Goal: Information Seeking & Learning: Check status

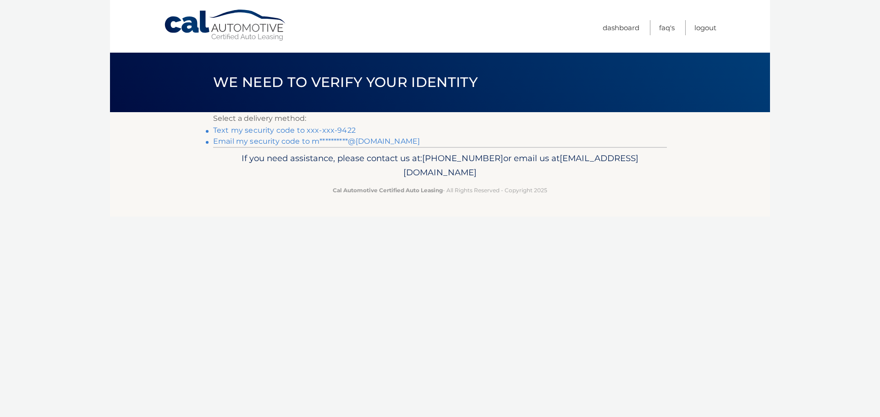
click at [300, 130] on link "Text my security code to xxx-xxx-9422" at bounding box center [284, 130] width 142 height 9
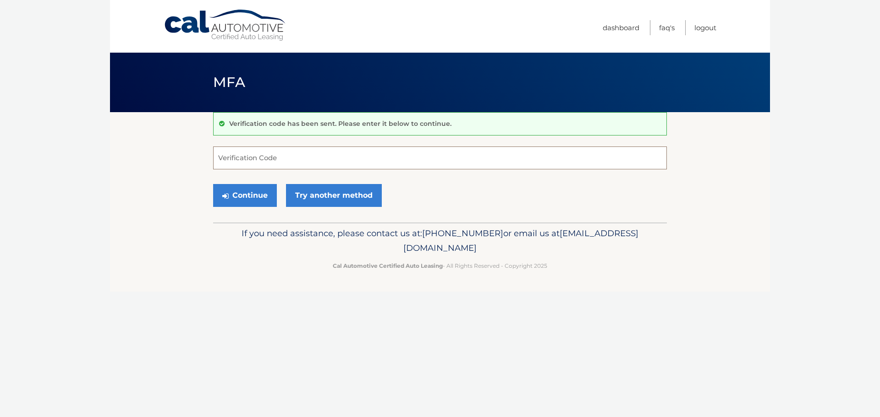
click at [285, 159] on input "Verification Code" at bounding box center [440, 158] width 454 height 23
type input "565554"
click at [213, 184] on button "Continue" at bounding box center [245, 195] width 64 height 23
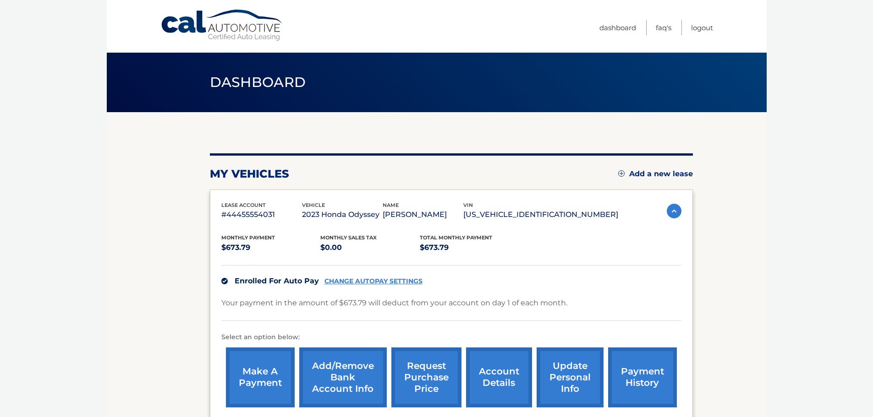
click at [678, 213] on img at bounding box center [674, 211] width 15 height 15
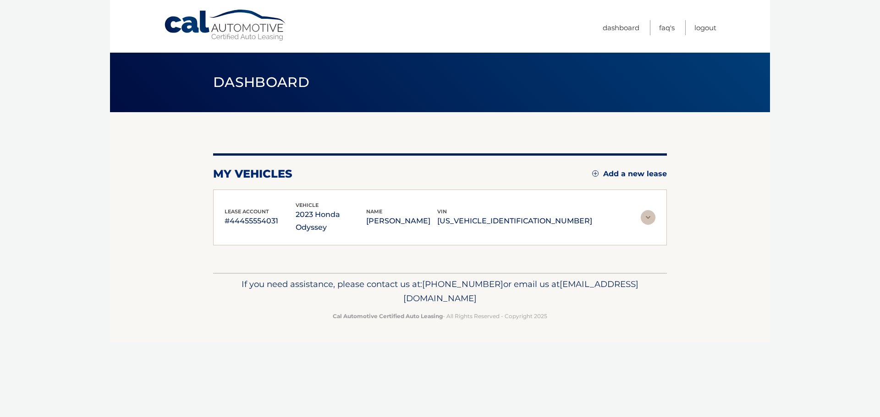
click at [671, 213] on section "my vehicles Add a new lease lease account #44455554031 vehicle 2023 Honda Odyss…" at bounding box center [440, 192] width 660 height 161
click at [651, 213] on img at bounding box center [647, 217] width 15 height 15
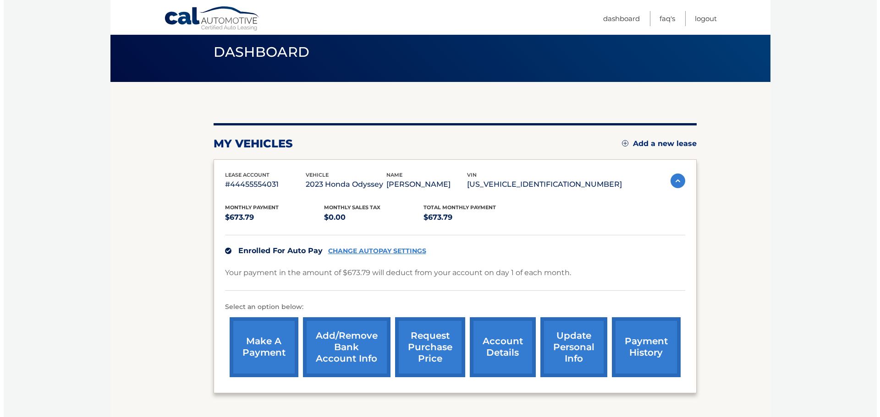
scroll to position [103, 0]
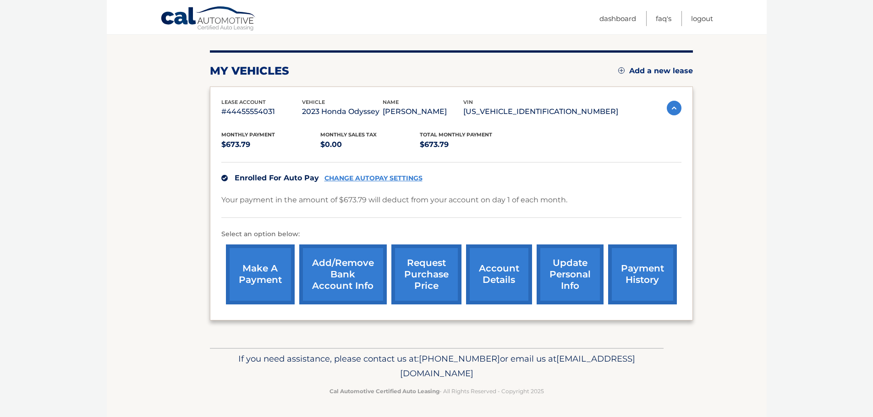
click at [419, 276] on link "request purchase price" at bounding box center [426, 275] width 70 height 60
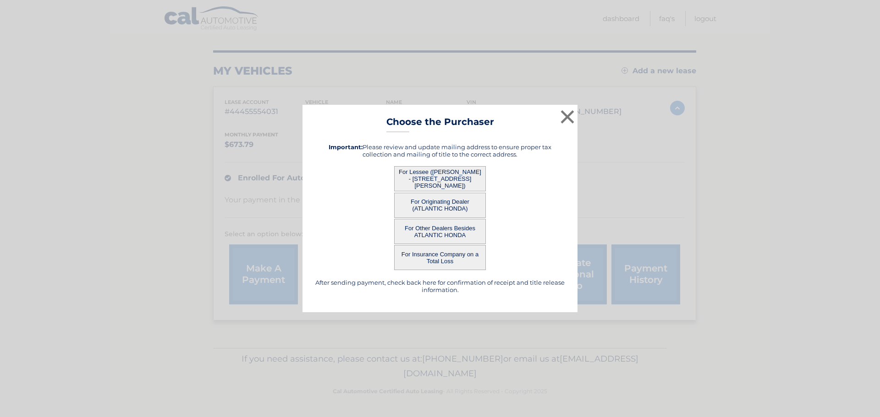
click at [429, 175] on button "For Lessee ([PERSON_NAME] - [STREET_ADDRESS][PERSON_NAME])" at bounding box center [440, 178] width 92 height 25
click at [431, 175] on button "For Lessee ([PERSON_NAME] - [STREET_ADDRESS][PERSON_NAME])" at bounding box center [440, 178] width 92 height 25
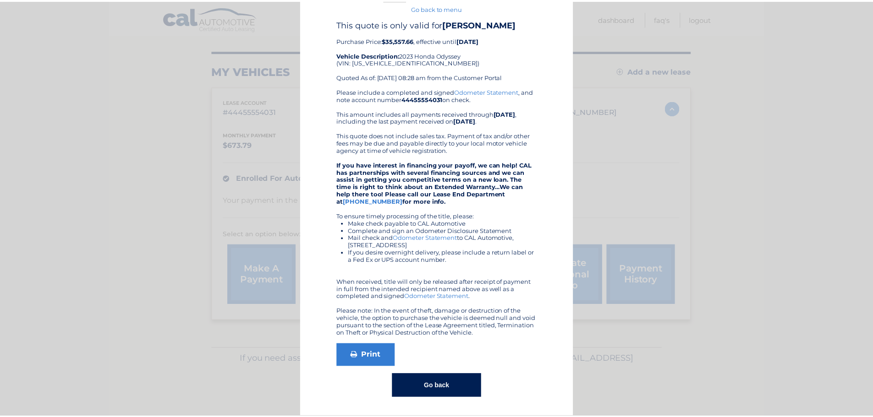
scroll to position [0, 0]
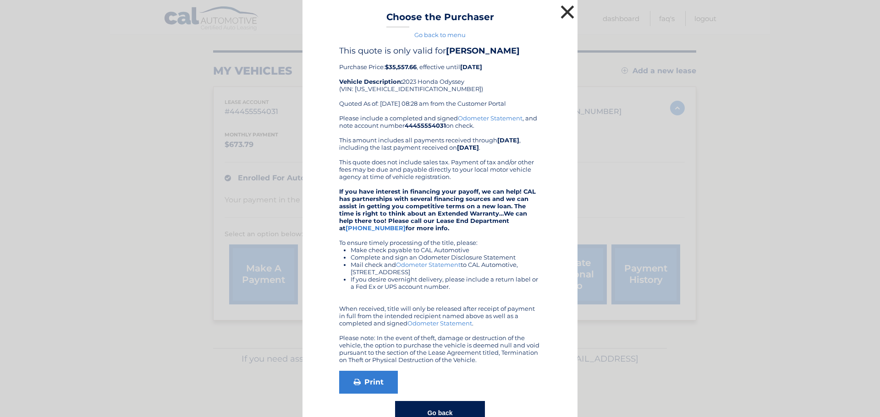
click at [562, 11] on button "×" at bounding box center [567, 12] width 18 height 18
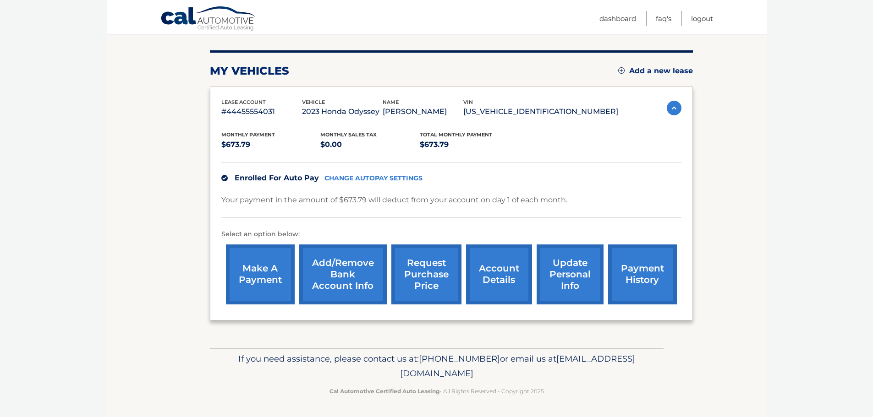
click at [670, 109] on img at bounding box center [674, 108] width 15 height 15
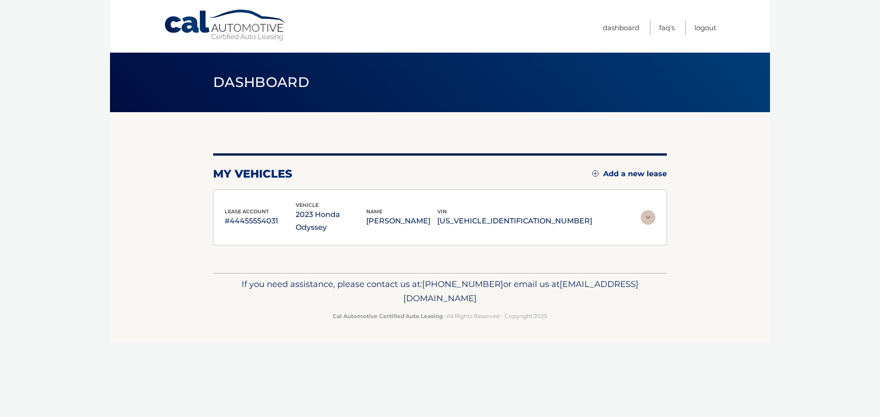
click at [646, 212] on img at bounding box center [647, 217] width 15 height 15
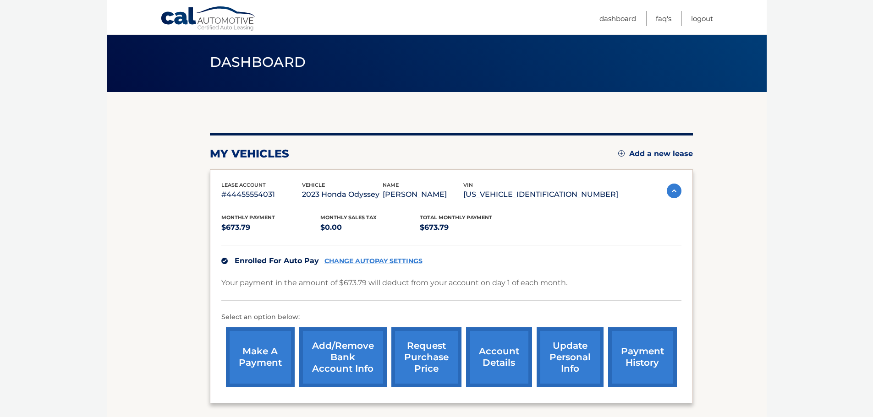
scroll to position [92, 0]
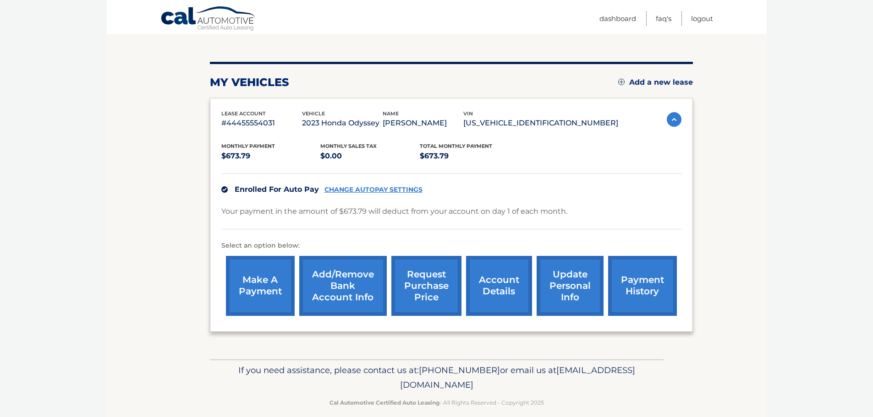
click at [493, 282] on link "account details" at bounding box center [499, 286] width 66 height 60
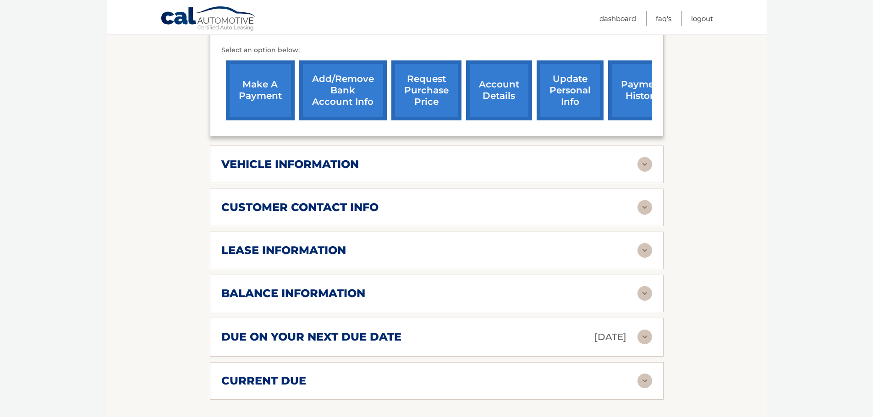
scroll to position [321, 0]
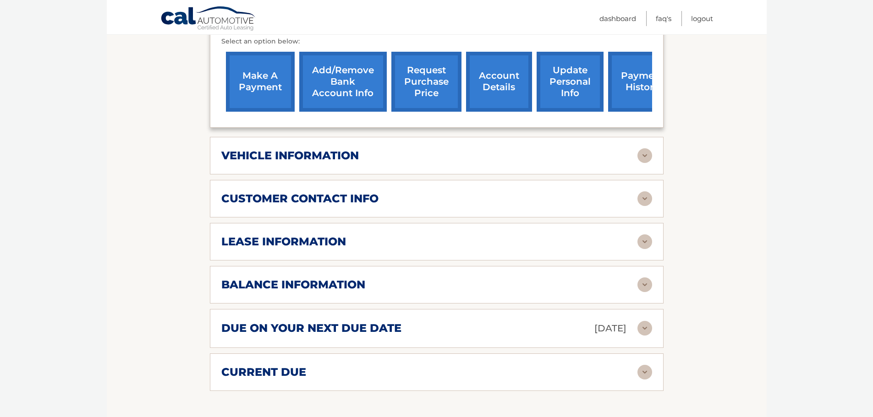
click at [370, 235] on div "lease information" at bounding box center [429, 242] width 416 height 14
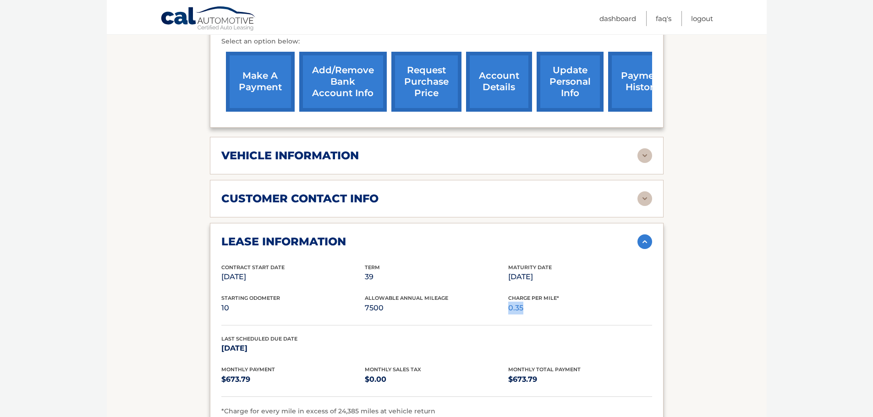
drag, startPoint x: 527, startPoint y: 296, endPoint x: 508, endPoint y: 294, distance: 19.4
click at [508, 302] on p "0.35" at bounding box center [579, 308] width 143 height 13
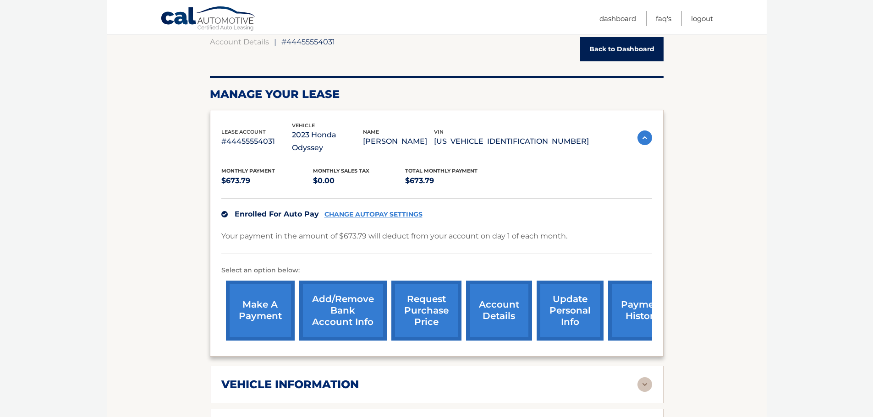
scroll to position [0, 0]
